Goal: Information Seeking & Learning: Find contact information

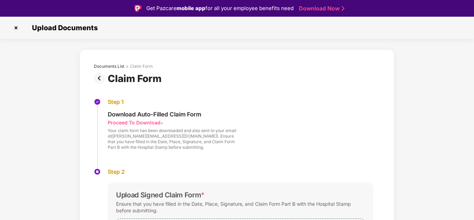
scroll to position [17, 0]
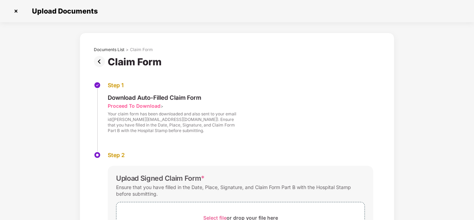
click at [18, 9] on img at bounding box center [15, 11] width 11 height 11
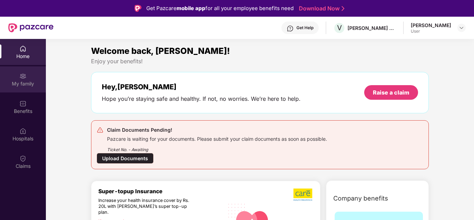
click at [28, 84] on div "My family" at bounding box center [23, 83] width 46 height 7
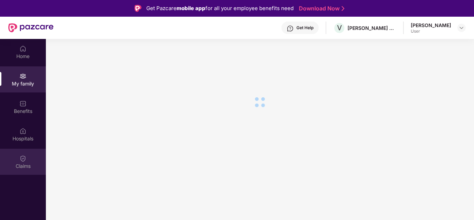
click at [28, 155] on div "Claims" at bounding box center [23, 162] width 46 height 26
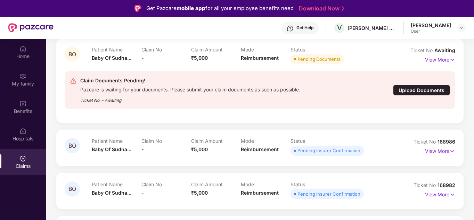
scroll to position [86, 0]
click at [438, 148] on p "View More" at bounding box center [440, 149] width 30 height 9
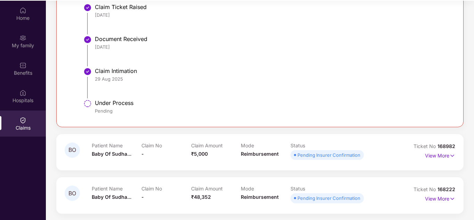
scroll to position [39, 0]
click at [444, 155] on p "View More" at bounding box center [440, 153] width 30 height 9
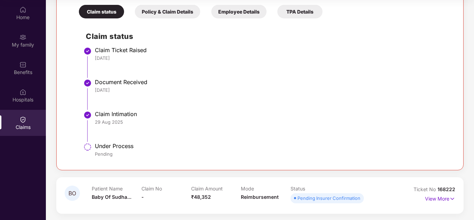
scroll to position [495, 0]
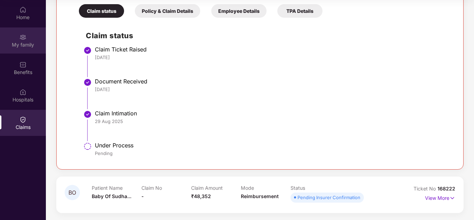
click at [27, 47] on div "My family" at bounding box center [23, 44] width 46 height 7
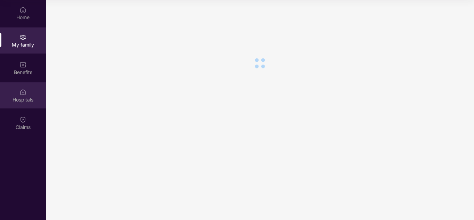
click at [23, 105] on div "Hospitals" at bounding box center [23, 95] width 46 height 26
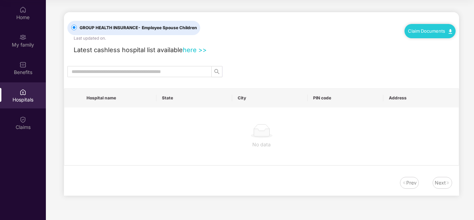
click at [23, 135] on div "Claims" at bounding box center [23, 123] width 46 height 26
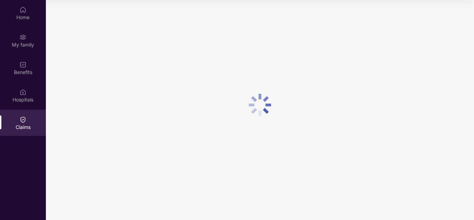
click at [24, 131] on div "Claims" at bounding box center [23, 123] width 46 height 26
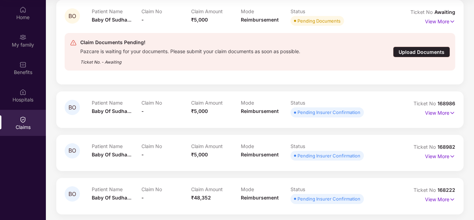
scroll to position [86, 0]
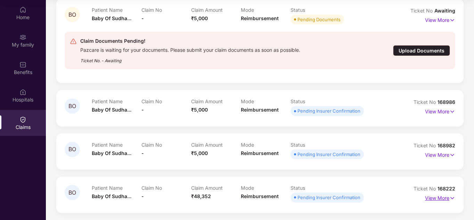
click at [447, 199] on p "View More" at bounding box center [440, 196] width 30 height 9
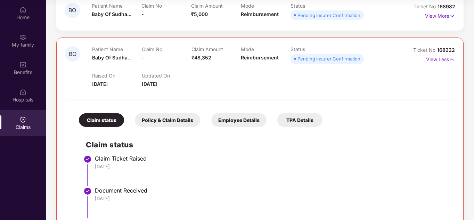
scroll to position [291, 0]
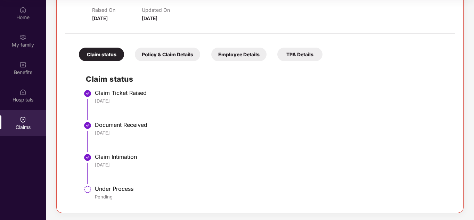
click at [26, 117] on img at bounding box center [22, 119] width 7 height 7
click at [18, 16] on div "Home" at bounding box center [23, 17] width 46 height 7
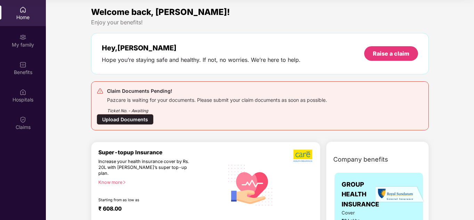
click at [326, 63] on div "Hey, [PERSON_NAME] you’re staying safe and healthy. If not, no worries. We’re h…" at bounding box center [260, 54] width 316 height 20
click at [30, 18] on div "Home" at bounding box center [23, 17] width 46 height 7
click at [20, 41] on div "My family" at bounding box center [23, 44] width 46 height 7
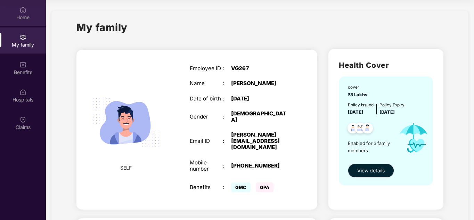
click at [21, 22] on div "Home" at bounding box center [23, 13] width 46 height 26
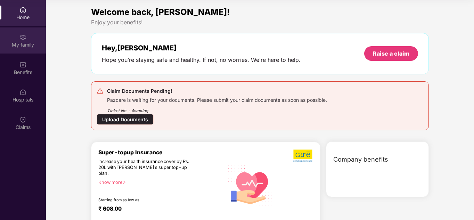
click at [24, 44] on div "My family" at bounding box center [23, 44] width 46 height 7
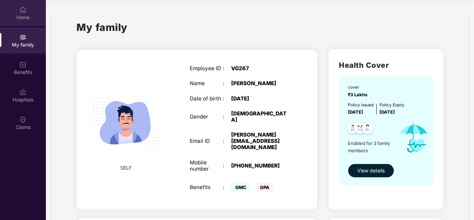
click at [23, 14] on div "Home" at bounding box center [23, 17] width 46 height 7
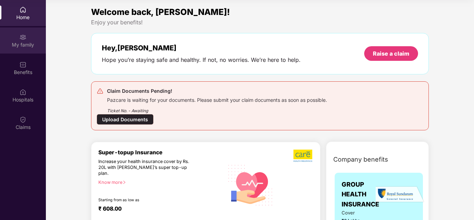
click at [25, 39] on img at bounding box center [22, 37] width 7 height 7
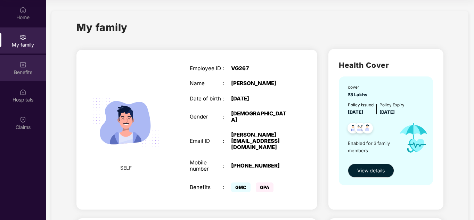
click at [36, 69] on div "Benefits" at bounding box center [23, 72] width 46 height 7
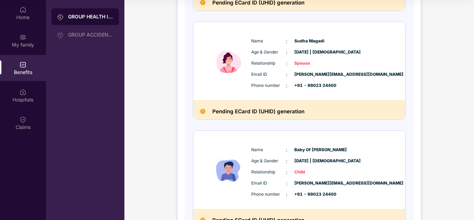
scroll to position [241, 0]
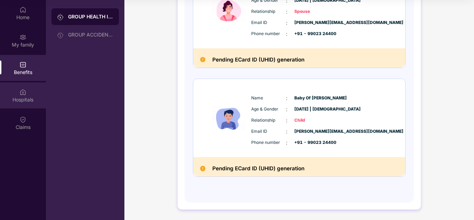
click at [12, 101] on div "Hospitals" at bounding box center [23, 99] width 46 height 7
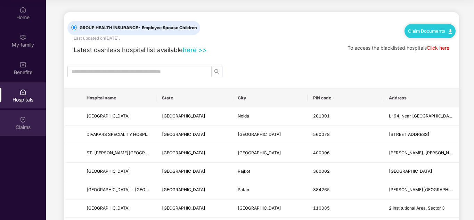
click at [27, 126] on div "Claims" at bounding box center [23, 127] width 46 height 7
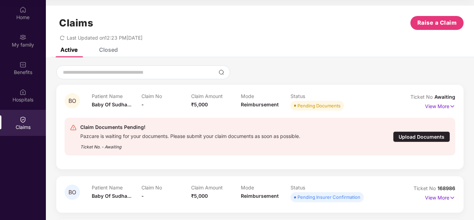
click at [26, 125] on div "Claims" at bounding box center [23, 127] width 46 height 7
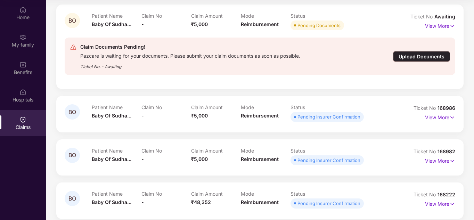
scroll to position [86, 0]
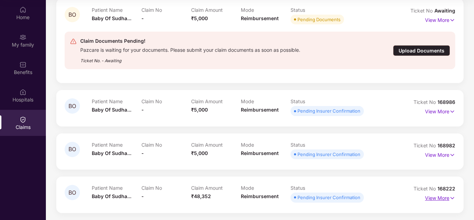
click at [450, 198] on img at bounding box center [452, 198] width 6 height 8
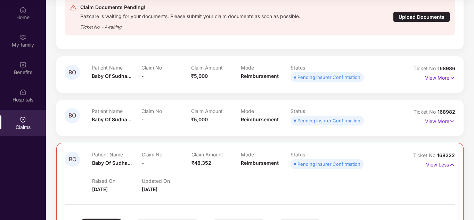
scroll to position [190, 0]
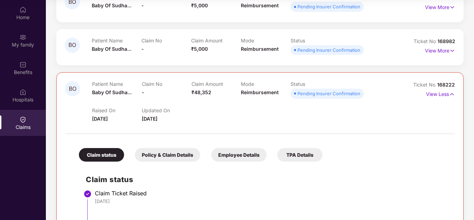
click at [247, 155] on div "Employee Details" at bounding box center [238, 155] width 55 height 14
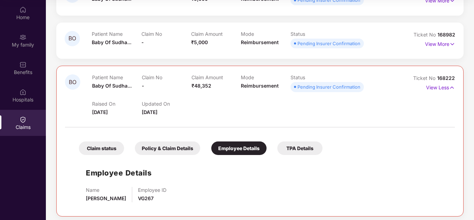
scroll to position [200, 0]
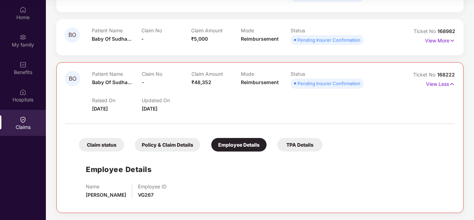
click at [289, 150] on div "TPA Details" at bounding box center [299, 145] width 45 height 14
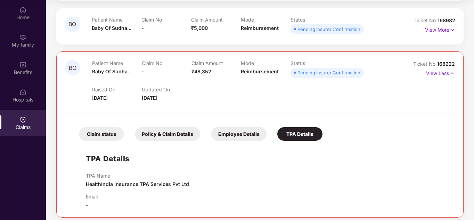
scroll to position [216, 0]
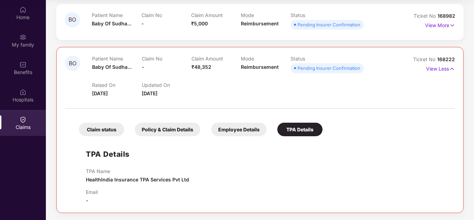
click at [241, 137] on div "Claim status Policy & Claim Details Employee Details TPA Details TPA Details TP…" at bounding box center [260, 158] width 390 height 92
drag, startPoint x: 240, startPoint y: 134, endPoint x: 236, endPoint y: 134, distance: 4.6
click at [240, 134] on div "Employee Details" at bounding box center [238, 130] width 55 height 14
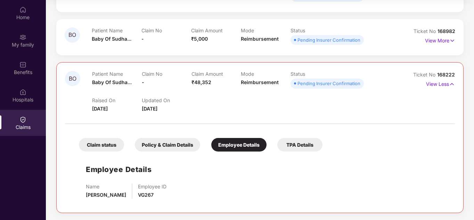
click at [189, 144] on div "Policy & Claim Details" at bounding box center [167, 145] width 65 height 14
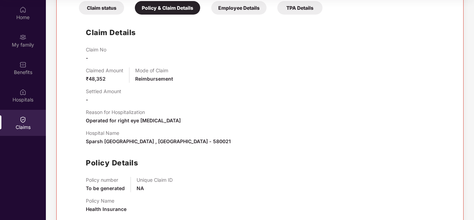
scroll to position [352, 0]
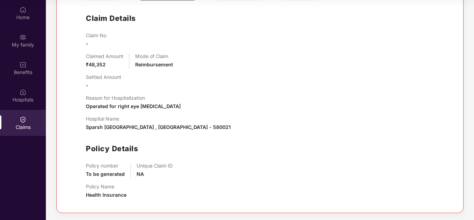
click at [288, 161] on div "Claim No - Claimed Amount ₹48,352 Mode of Claim Reimbursement Settled Amount - …" at bounding box center [267, 118] width 362 height 172
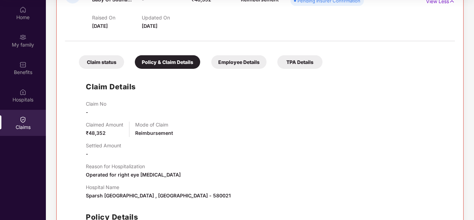
scroll to position [282, 0]
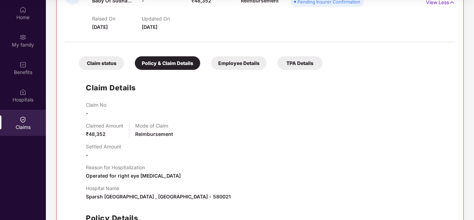
click at [104, 70] on div "Claim status Policy & Claim Details Employee Details TPA Details Claim Details …" at bounding box center [260, 160] width 390 height 228
click at [103, 64] on div "Claim status" at bounding box center [101, 63] width 45 height 14
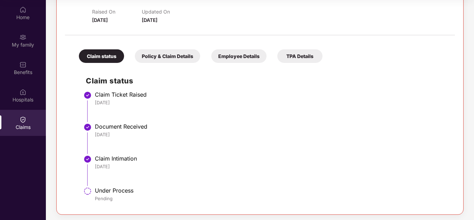
scroll to position [291, 0]
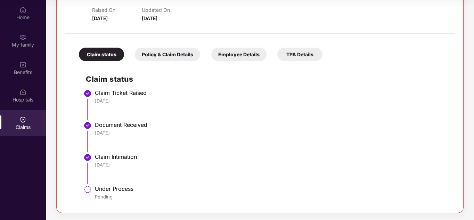
click at [104, 195] on div "Pending" at bounding box center [271, 197] width 353 height 6
click at [97, 56] on div "Claim status" at bounding box center [101, 55] width 45 height 14
click at [260, 134] on div "[DATE]" at bounding box center [271, 133] width 353 height 6
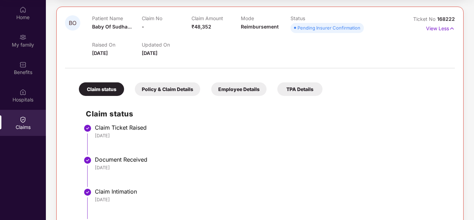
click at [214, 151] on li "Claim Ticket Raised [DATE]" at bounding box center [267, 142] width 362 height 32
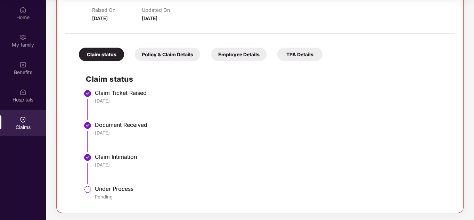
click at [198, 136] on li "Document Received [DATE]" at bounding box center [267, 140] width 362 height 32
click at [22, 14] on div "Home" at bounding box center [23, 17] width 46 height 7
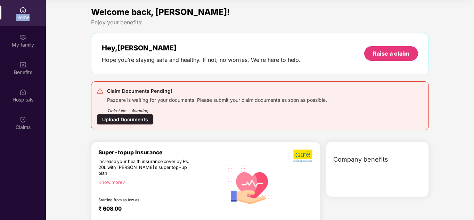
click at [22, 14] on div "Home" at bounding box center [23, 17] width 46 height 7
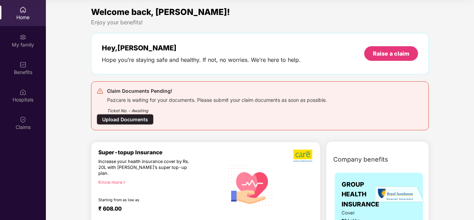
click at [150, 65] on div "Hey, [PERSON_NAME] you’re staying safe and healthy. If not, no worries. We’re h…" at bounding box center [260, 53] width 338 height 41
click at [27, 18] on div "Home" at bounding box center [23, 17] width 46 height 7
click at [24, 16] on div "Home" at bounding box center [23, 17] width 46 height 7
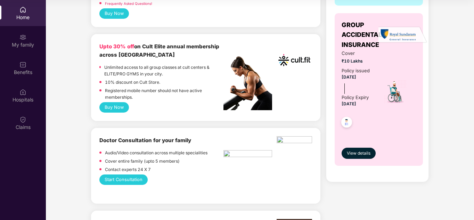
scroll to position [417, 0]
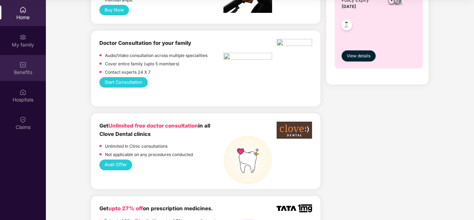
click at [29, 62] on div "Benefits" at bounding box center [23, 68] width 46 height 26
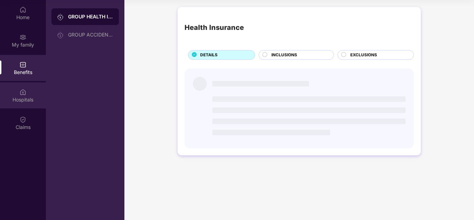
click at [26, 99] on div "Hospitals" at bounding box center [23, 99] width 46 height 7
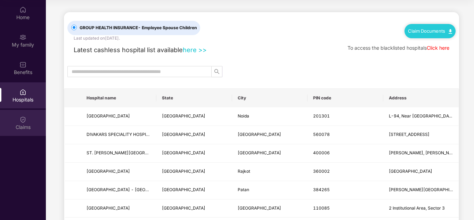
click at [15, 122] on div "Claims" at bounding box center [23, 123] width 46 height 26
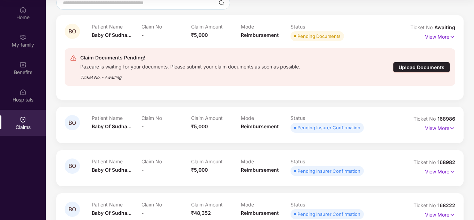
scroll to position [86, 0]
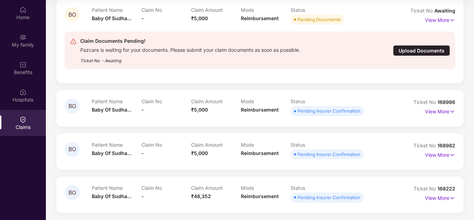
click at [343, 154] on div "Pending Insurer Confirmation" at bounding box center [328, 154] width 63 height 7
click at [338, 195] on div "Pending Insurer Confirmation" at bounding box center [328, 197] width 63 height 7
click at [208, 151] on div "Claim Amount ₹5,000" at bounding box center [216, 151] width 50 height 19
click at [200, 118] on div at bounding box center [260, 118] width 390 height 0
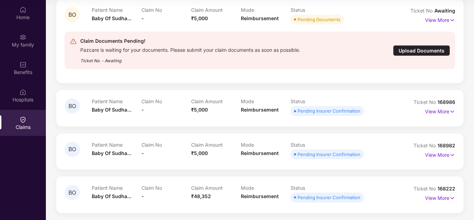
click at [218, 159] on div "Claim Amount ₹5,000" at bounding box center [216, 151] width 50 height 19
drag, startPoint x: 267, startPoint y: 156, endPoint x: 347, endPoint y: 155, distance: 79.6
click at [268, 156] on span "Reimbursement" at bounding box center [260, 153] width 38 height 6
click at [449, 153] on img at bounding box center [452, 155] width 6 height 8
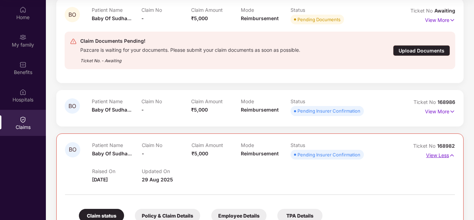
click at [453, 155] on img at bounding box center [452, 155] width 6 height 8
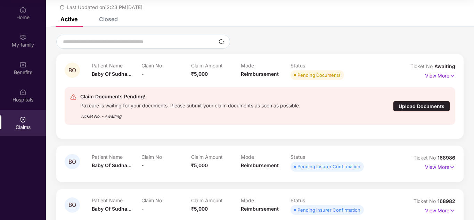
scroll to position [17, 0]
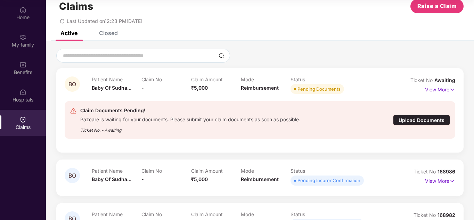
click at [450, 91] on img at bounding box center [452, 90] width 6 height 8
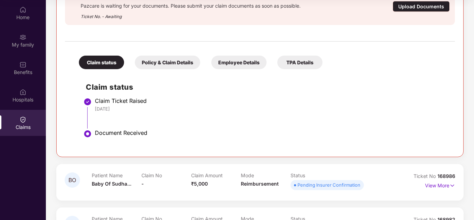
scroll to position [156, 0]
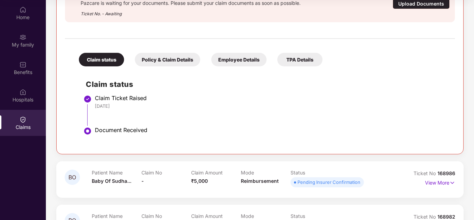
click at [414, 3] on div "Upload Documents" at bounding box center [421, 3] width 57 height 11
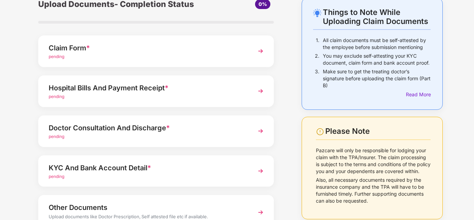
scroll to position [0, 0]
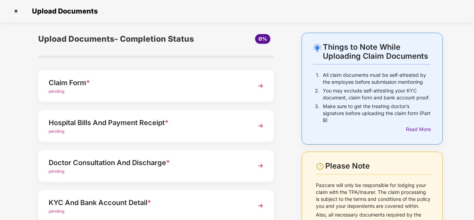
click at [219, 87] on div "Claim Form *" at bounding box center [147, 82] width 197 height 11
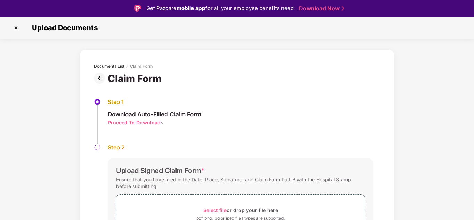
click at [232, 80] on div "Claim Form" at bounding box center [237, 79] width 286 height 12
click at [97, 80] on img at bounding box center [101, 78] width 14 height 11
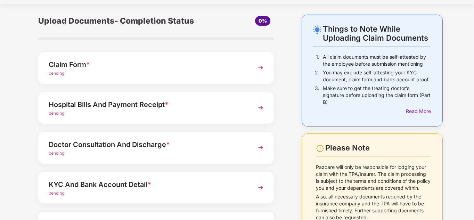
scroll to position [18, 0]
click at [214, 68] on div "Claim Form *" at bounding box center [147, 64] width 197 height 11
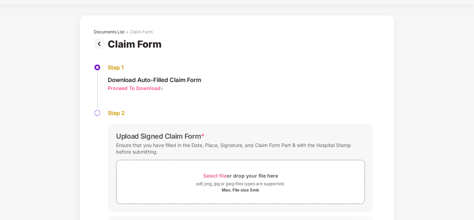
scroll to position [0, 0]
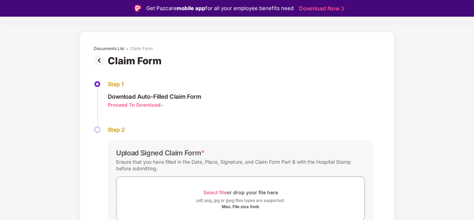
click at [94, 62] on img at bounding box center [101, 60] width 14 height 11
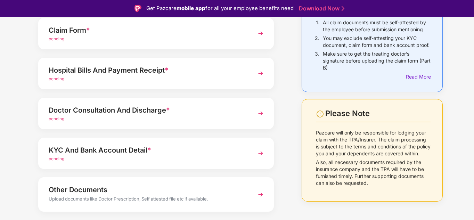
scroll to position [69, 0]
click at [259, 72] on img at bounding box center [260, 73] width 13 height 13
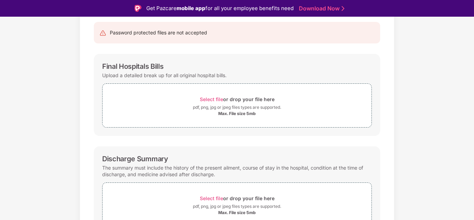
scroll to position [0, 0]
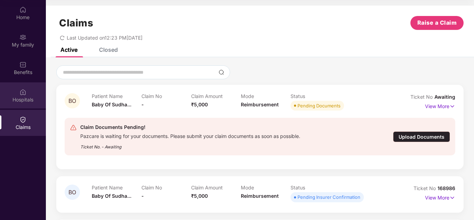
click at [25, 91] on img at bounding box center [22, 92] width 7 height 7
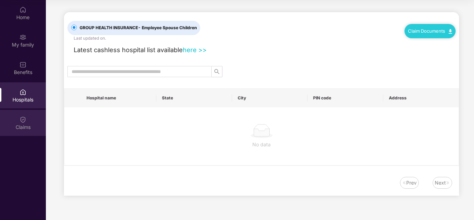
click at [22, 121] on img at bounding box center [22, 119] width 7 height 7
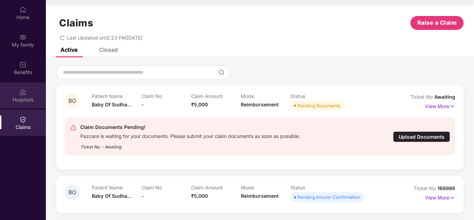
click at [21, 97] on div "Hospitals" at bounding box center [23, 99] width 46 height 7
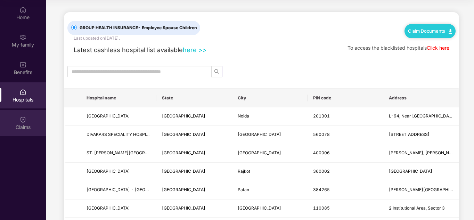
click at [25, 118] on img at bounding box center [22, 119] width 7 height 7
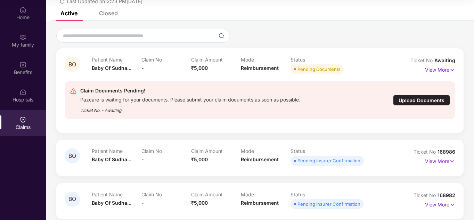
scroll to position [86, 0]
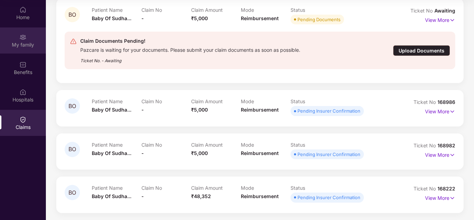
click at [24, 51] on div "My family" at bounding box center [23, 40] width 46 height 26
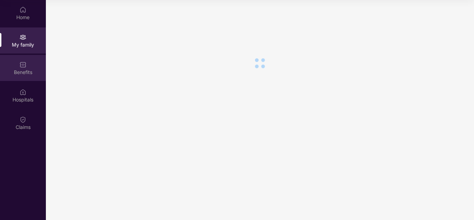
scroll to position [0, 0]
drag, startPoint x: 22, startPoint y: 74, endPoint x: 22, endPoint y: 81, distance: 6.9
click at [22, 75] on div "Benefits" at bounding box center [23, 72] width 46 height 7
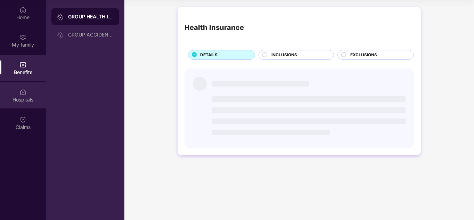
click at [29, 105] on div "Hospitals" at bounding box center [23, 95] width 46 height 26
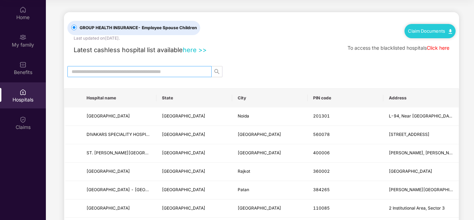
click at [120, 73] on input "text" at bounding box center [137, 72] width 130 height 8
type input "*****"
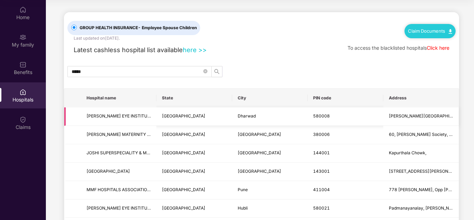
click at [303, 117] on td "Dharwad" at bounding box center [269, 116] width 75 height 18
click at [320, 117] on span "580008" at bounding box center [321, 115] width 17 height 5
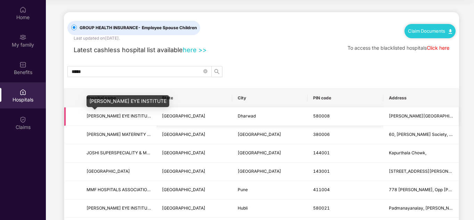
click at [120, 116] on span "[PERSON_NAME] EYE INSTITUTE" at bounding box center [120, 115] width 66 height 5
click at [88, 114] on span "[PERSON_NAME] EYE INSTITUTE" at bounding box center [120, 115] width 66 height 5
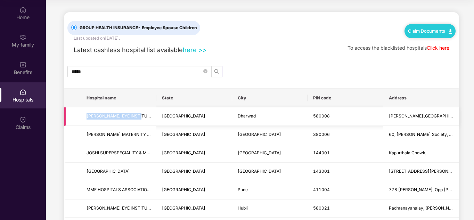
drag, startPoint x: 85, startPoint y: 115, endPoint x: 150, endPoint y: 115, distance: 65.0
click at [150, 115] on td "[PERSON_NAME] EYE INSTITUTE" at bounding box center [118, 116] width 75 height 18
copy span "[PERSON_NAME] EYE INSTITUTE"
click at [398, 131] on span "60, [PERSON_NAME] Society, [GEOGRAPHIC_DATA]" at bounding box center [421, 134] width 64 height 7
click at [201, 51] on link "here >>" at bounding box center [195, 50] width 24 height 8
